Goal: Information Seeking & Learning: Check status

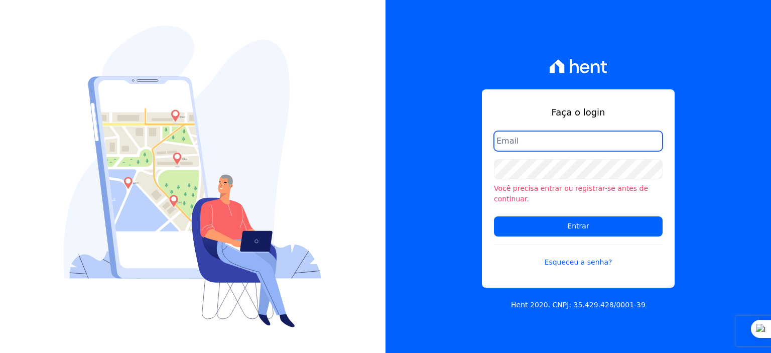
type input "[PERSON_NAME][EMAIL_ADDRESS][DOMAIN_NAME]"
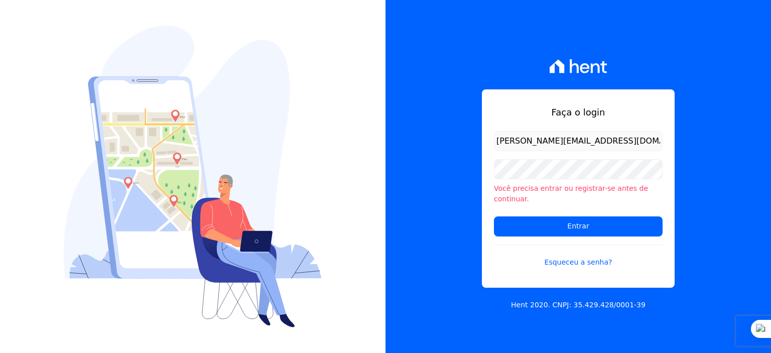
click at [563, 231] on form "[PERSON_NAME][EMAIL_ADDRESS][DOMAIN_NAME] Você precisa entrar ou registrar-se a…" at bounding box center [578, 205] width 169 height 149
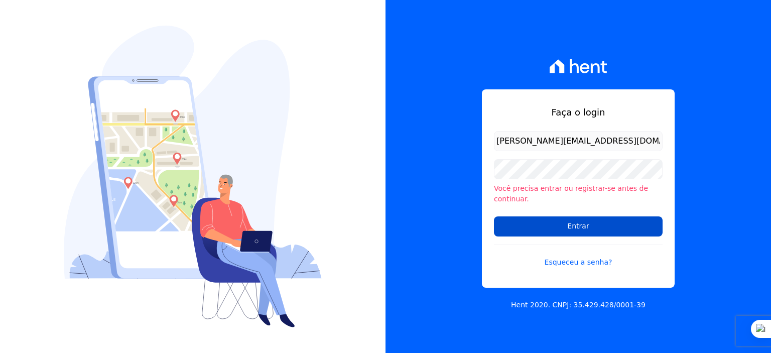
click at [563, 222] on input "Entrar" at bounding box center [578, 226] width 169 height 20
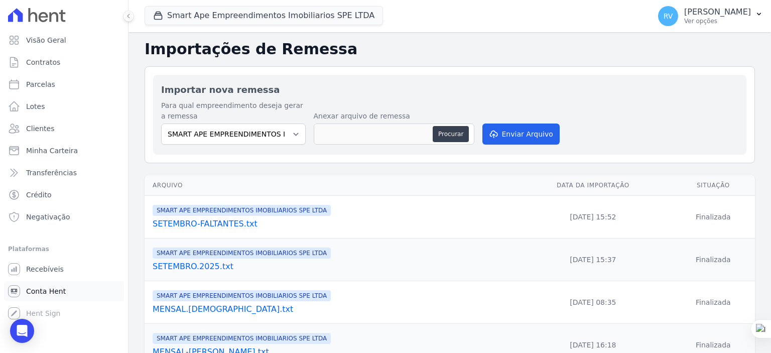
click at [50, 289] on span "Conta Hent" at bounding box center [46, 291] width 40 height 10
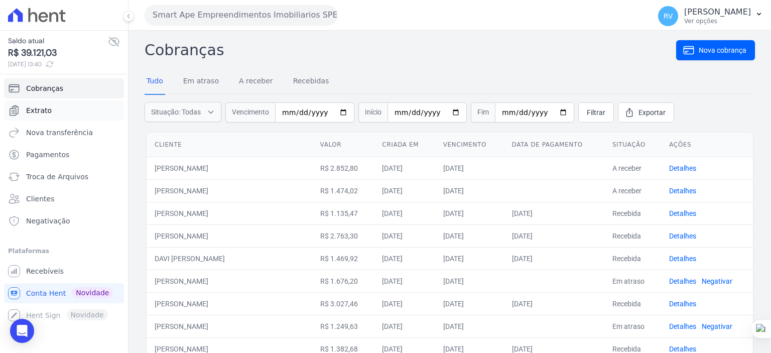
click at [38, 109] on span "Extrato" at bounding box center [39, 110] width 26 height 10
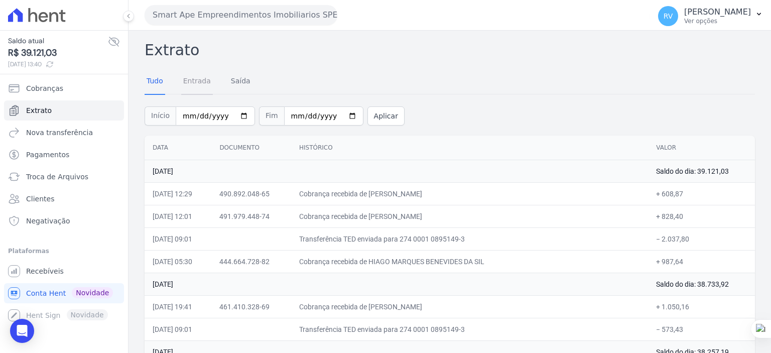
click at [188, 82] on link "Entrada" at bounding box center [197, 82] width 32 height 26
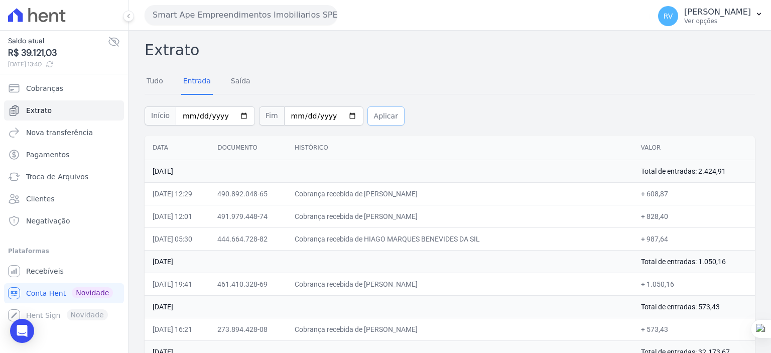
click at [371, 115] on button "Aplicar" at bounding box center [385, 115] width 37 height 19
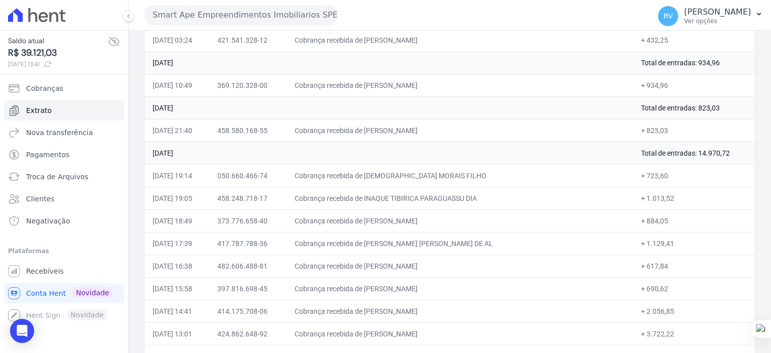
scroll to position [2749, 0]
drag, startPoint x: 672, startPoint y: 97, endPoint x: 697, endPoint y: 99, distance: 25.2
click at [697, 99] on td "Total de entradas: 823,03" at bounding box center [694, 108] width 122 height 23
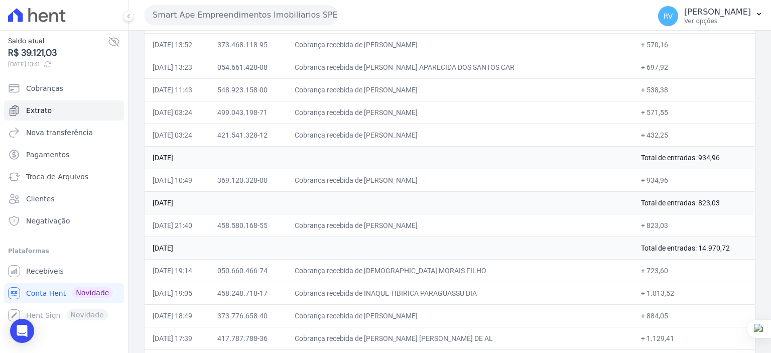
scroll to position [2649, 0]
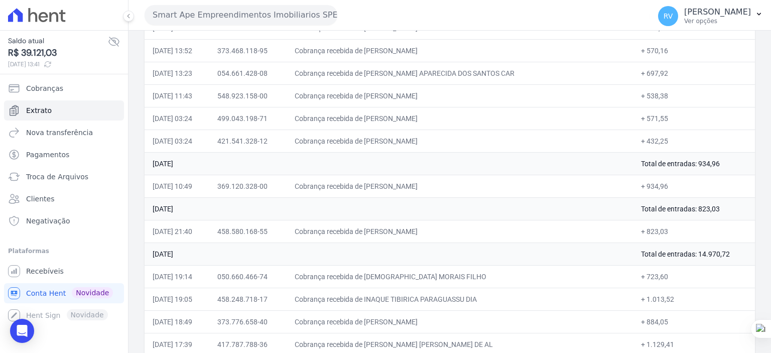
drag, startPoint x: 676, startPoint y: 150, endPoint x: 669, endPoint y: 172, distance: 23.3
click at [696, 152] on td "Total de entradas: 934,96" at bounding box center [694, 163] width 122 height 23
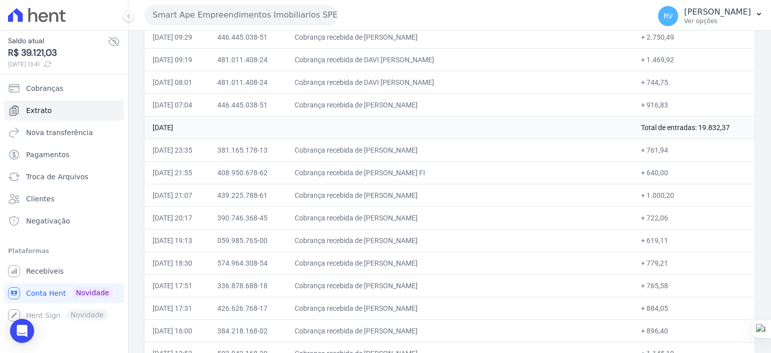
scroll to position [1495, 0]
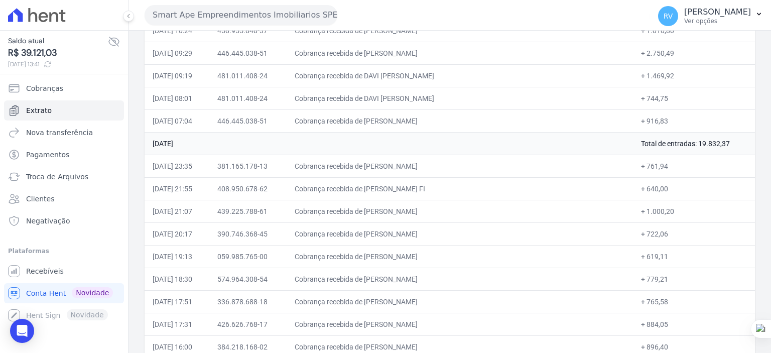
drag, startPoint x: 675, startPoint y: 136, endPoint x: 707, endPoint y: 137, distance: 32.1
click at [707, 137] on td "Total de entradas: 19.832,37" at bounding box center [694, 143] width 122 height 23
drag, startPoint x: 425, startPoint y: 177, endPoint x: 415, endPoint y: 179, distance: 10.6
click at [425, 177] on td "Cobrança recebida de [PERSON_NAME] FI" at bounding box center [459, 188] width 346 height 23
drag, startPoint x: 406, startPoint y: 182, endPoint x: 505, endPoint y: 182, distance: 98.8
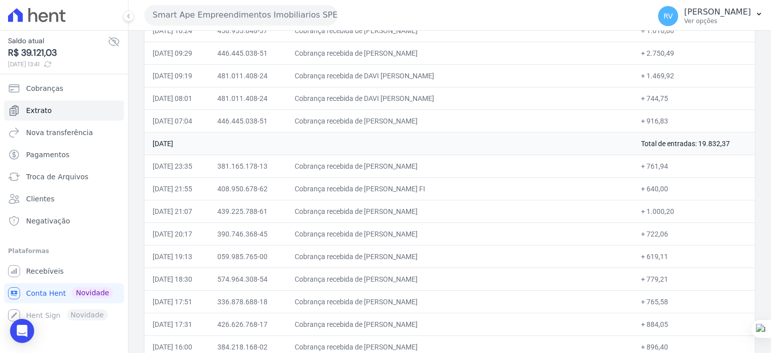
click at [505, 182] on td "Cobrança recebida de [PERSON_NAME] FI" at bounding box center [459, 188] width 346 height 23
copy td "EDMUNDO GONCALVES DE ARA"
drag, startPoint x: 674, startPoint y: 136, endPoint x: 710, endPoint y: 134, distance: 36.2
click at [710, 134] on td "Total de entradas: 19.832,37" at bounding box center [694, 143] width 122 height 23
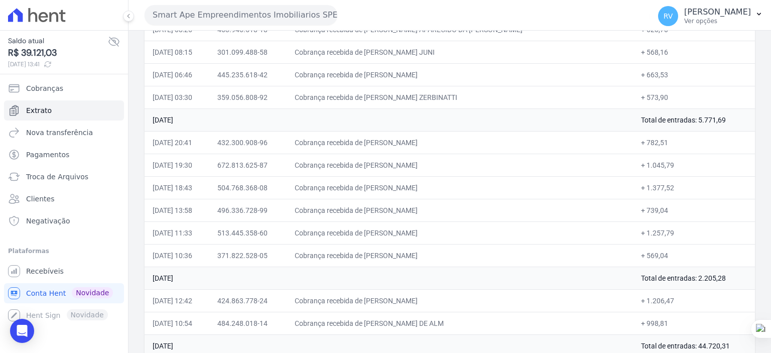
scroll to position [743, 0]
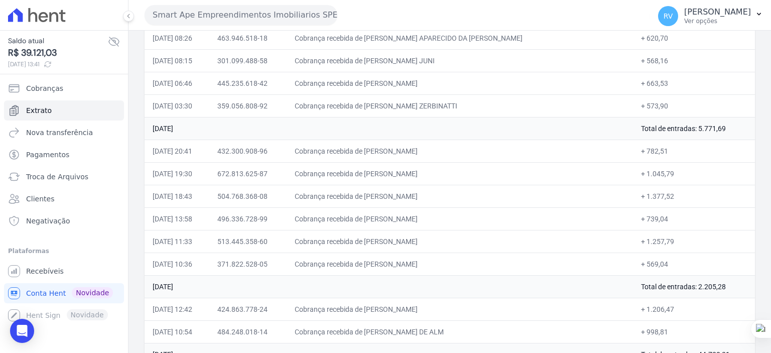
drag, startPoint x: 676, startPoint y: 129, endPoint x: 709, endPoint y: 130, distance: 33.1
click at [709, 130] on td "Total de entradas: 5.771,69" at bounding box center [694, 128] width 122 height 23
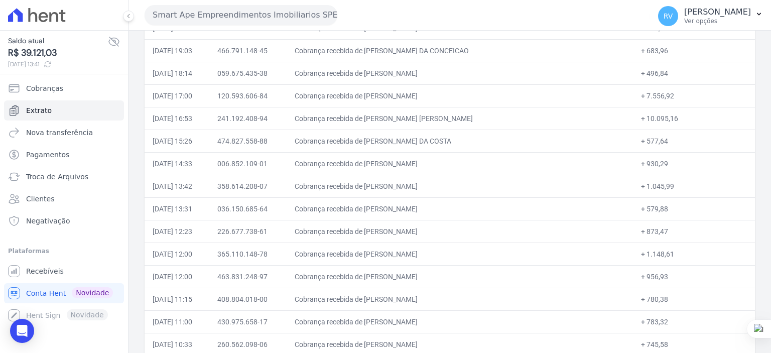
scroll to position [191, 0]
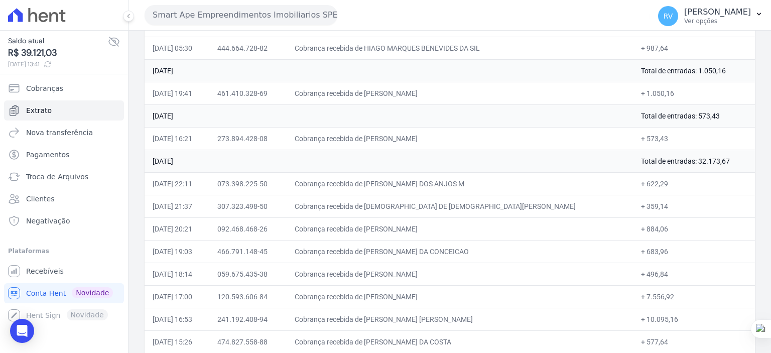
drag, startPoint x: 679, startPoint y: 117, endPoint x: 702, endPoint y: 116, distance: 23.1
click at [702, 116] on td "Total de entradas: 573,43" at bounding box center [694, 115] width 122 height 23
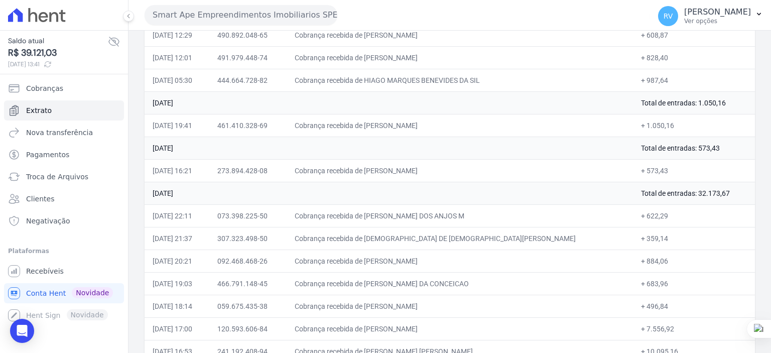
scroll to position [140, 0]
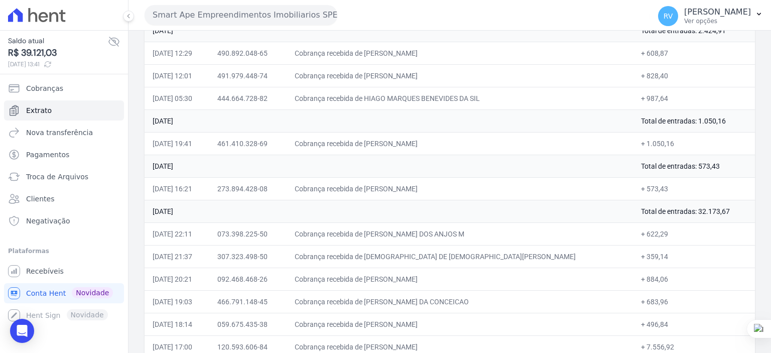
drag, startPoint x: 410, startPoint y: 145, endPoint x: 654, endPoint y: 145, distance: 243.8
click at [654, 145] on tr "28/08/2025, 19:41 461.410.328-69 Cobrança recebida de ISAAC EVERTON SILVA BRITO…" at bounding box center [449, 143] width 610 height 23
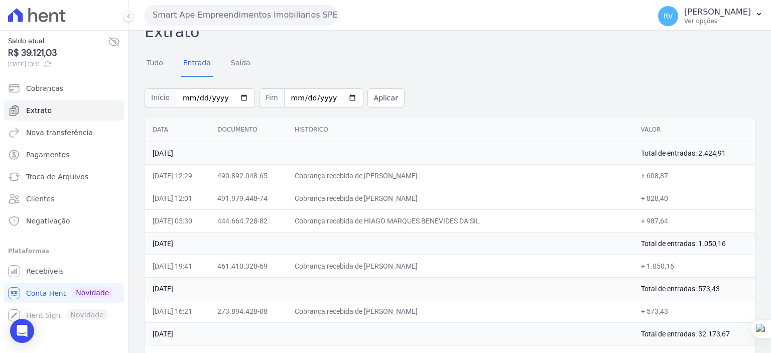
scroll to position [0, 0]
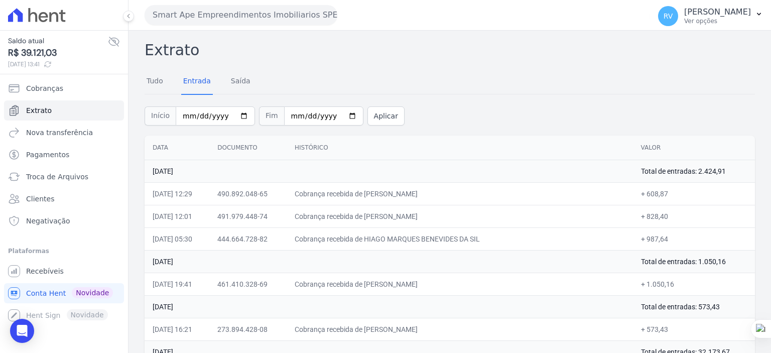
click at [551, 257] on td "[DATE]" at bounding box center [388, 261] width 488 height 23
click at [46, 14] on icon at bounding box center [44, 17] width 10 height 10
